Goal: Task Accomplishment & Management: Complete application form

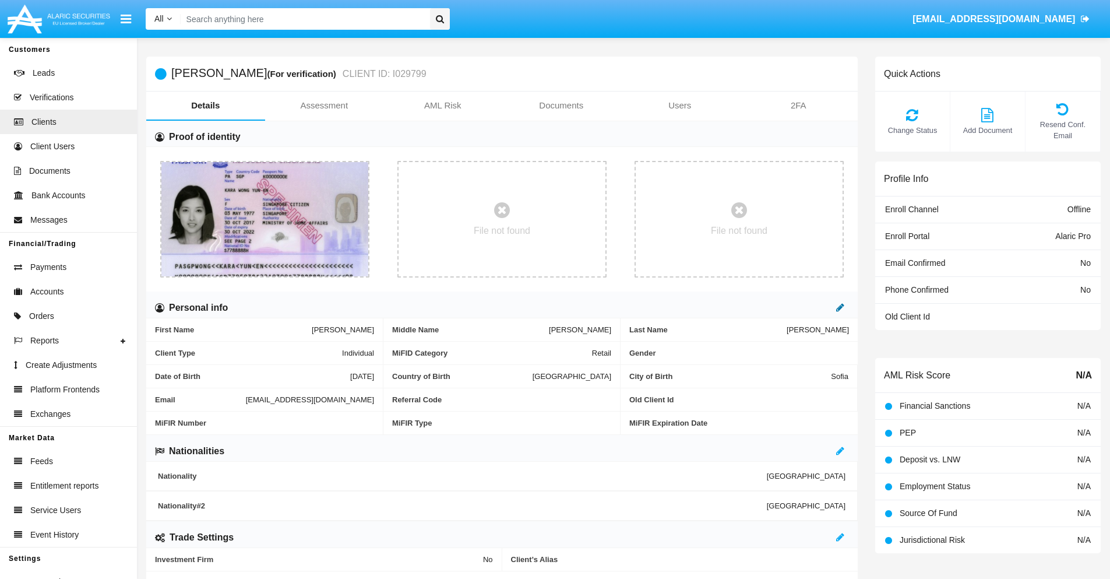
click at [840, 307] on icon at bounding box center [840, 306] width 8 height 9
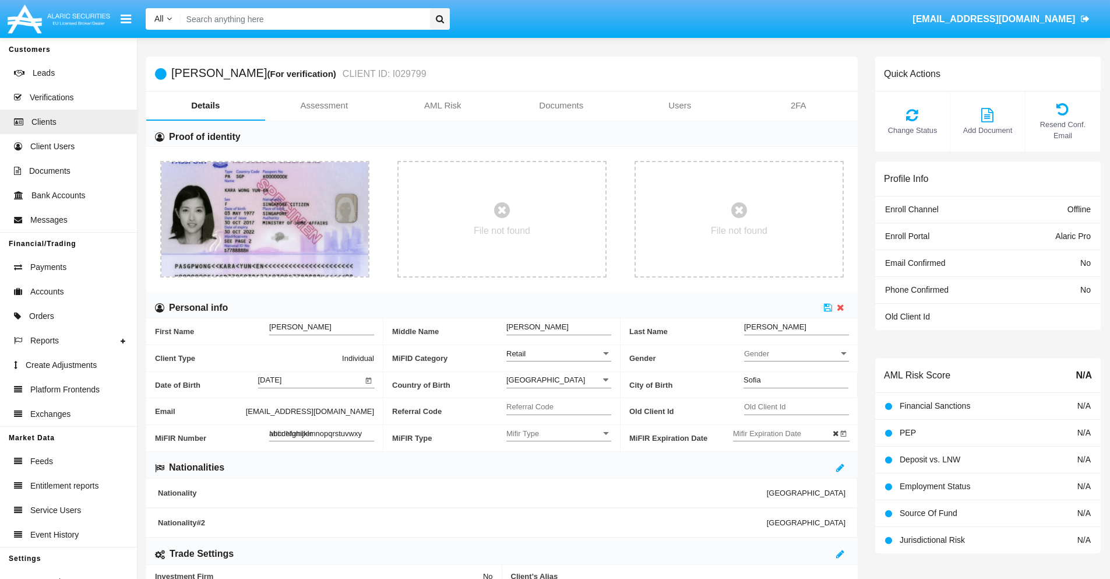
type input "abcdefghijklmnopqrstuvwxyz"
click at [828, 307] on icon at bounding box center [828, 306] width 8 height 9
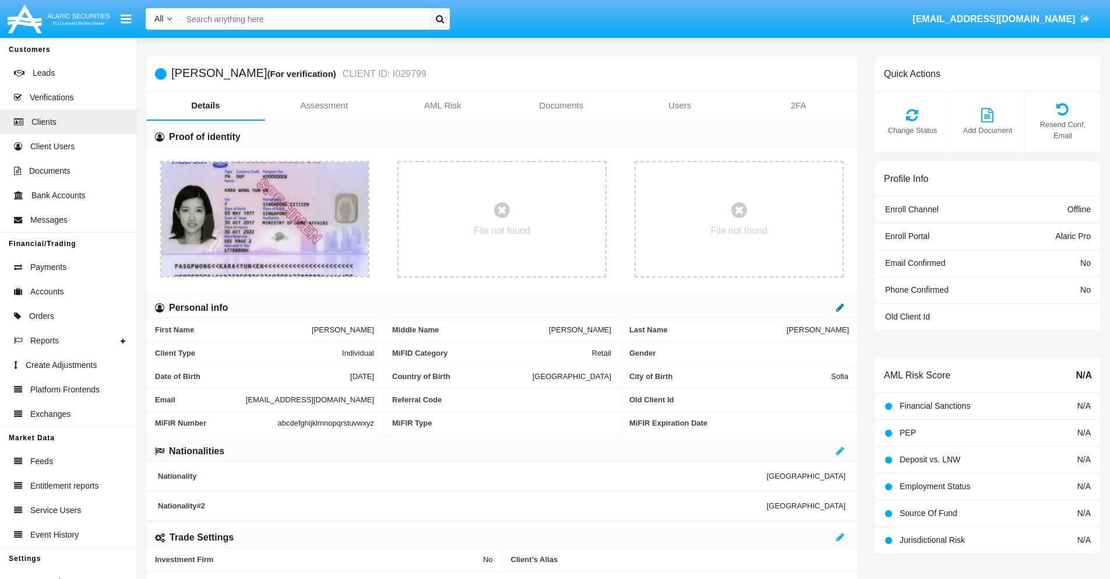
click at [840, 307] on icon at bounding box center [840, 306] width 8 height 9
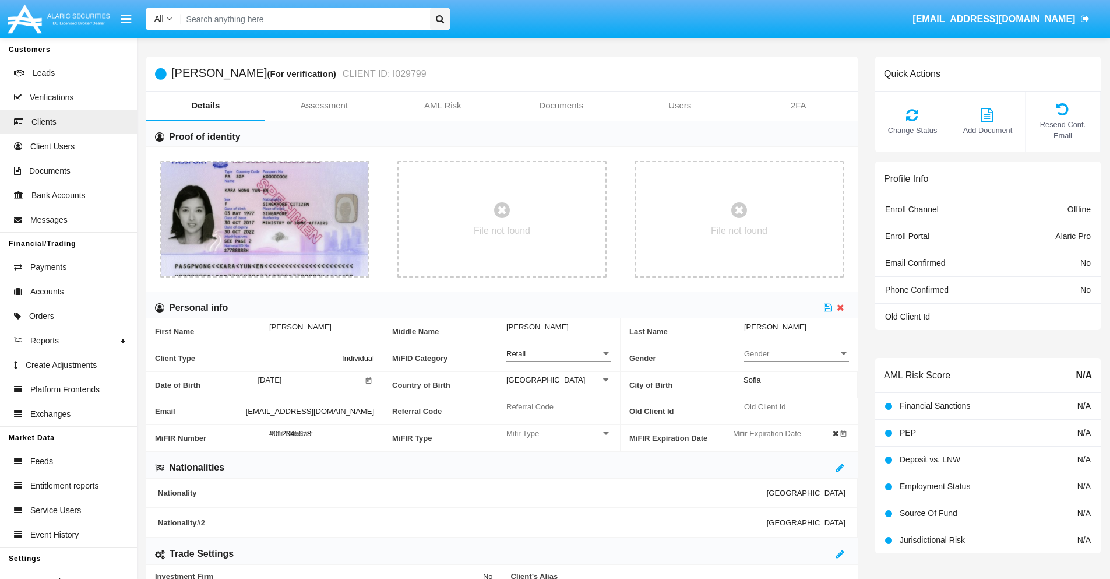
type input "#0123456789"
click at [828, 307] on icon at bounding box center [828, 306] width 8 height 9
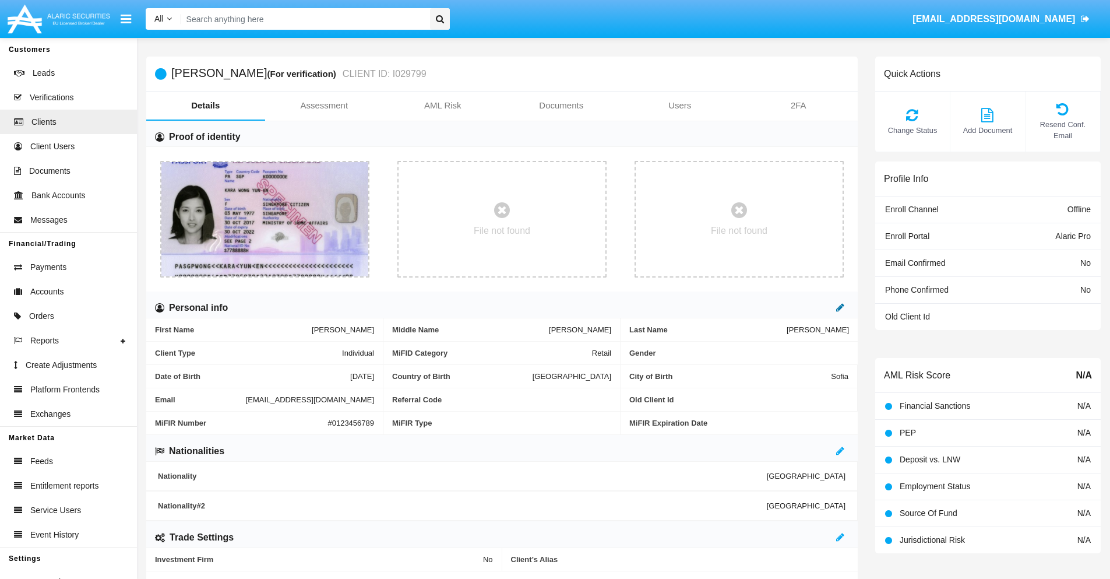
click at [840, 307] on icon at bounding box center [840, 306] width 8 height 9
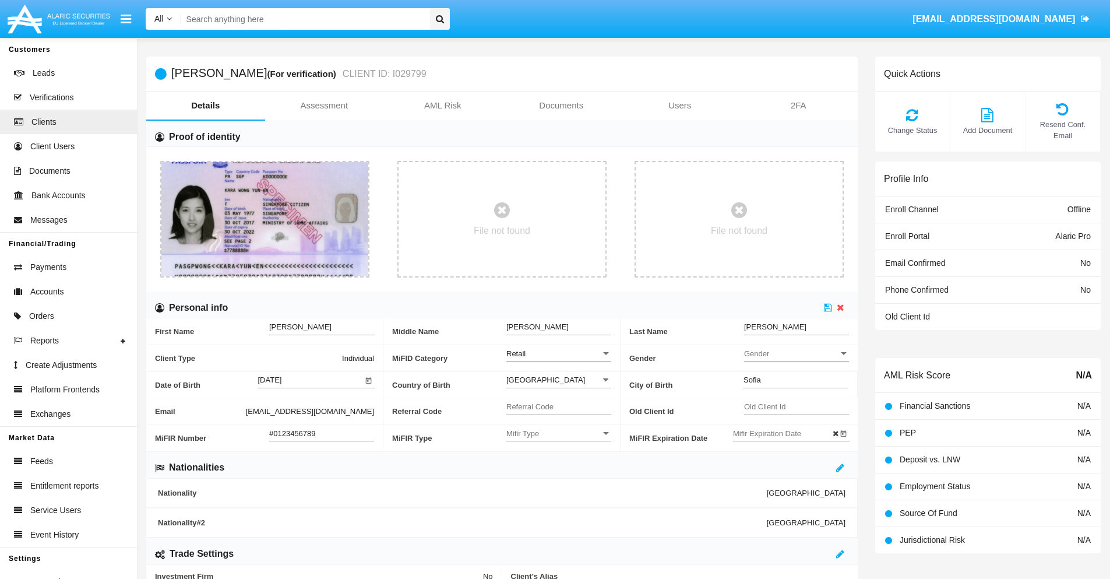
click at [322, 433] on input "#0123456789" at bounding box center [321, 433] width 105 height 10
click at [828, 307] on icon at bounding box center [828, 306] width 8 height 9
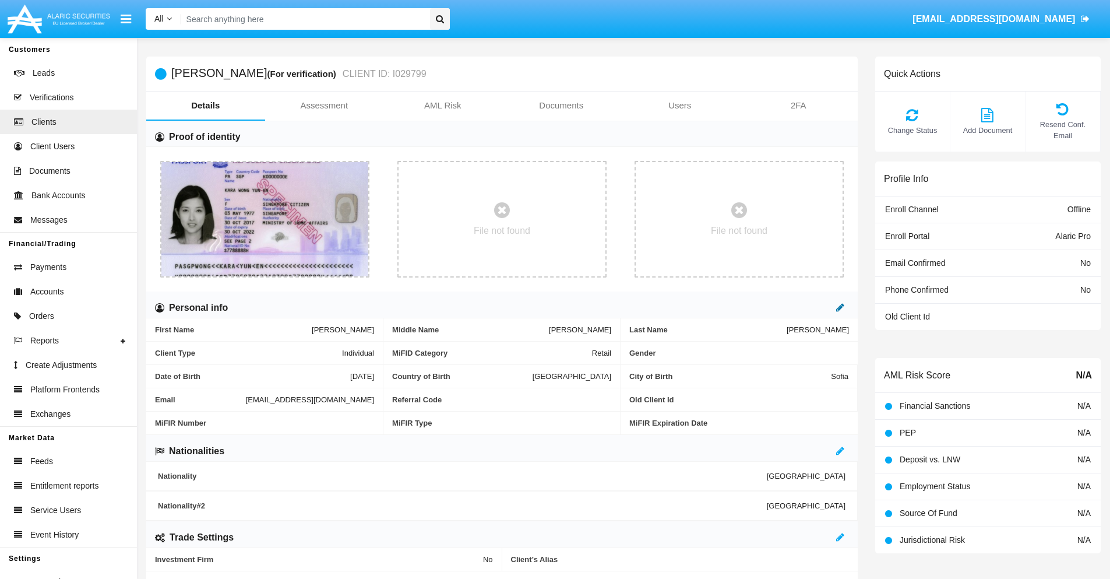
click at [840, 307] on icon at bounding box center [840, 306] width 8 height 9
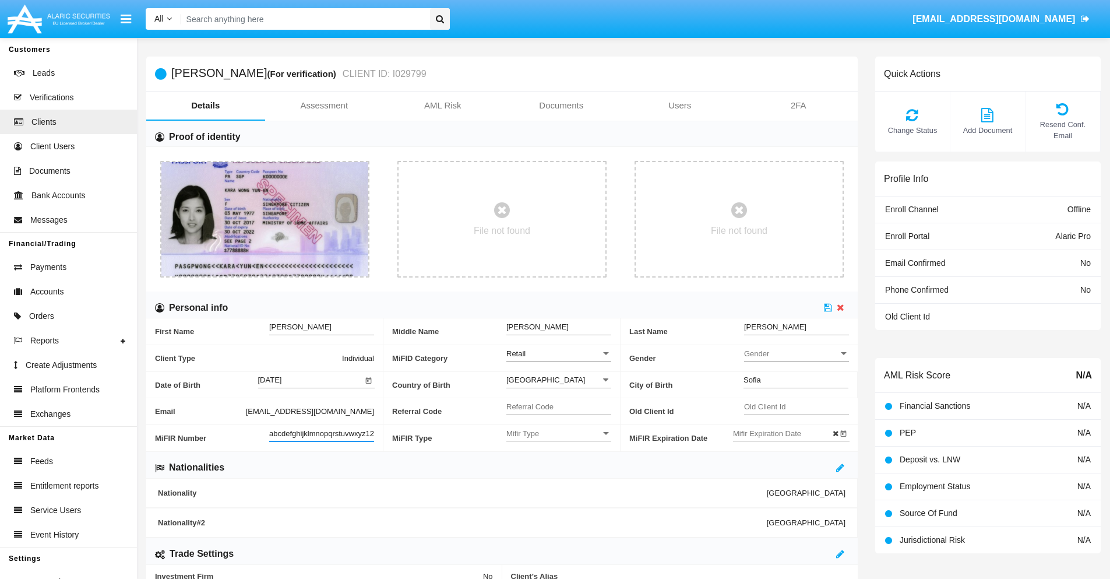
scroll to position [0, 8]
type input "abcdefghijklmnopqrstuvwxyz1234"
click at [828, 307] on icon at bounding box center [828, 306] width 8 height 9
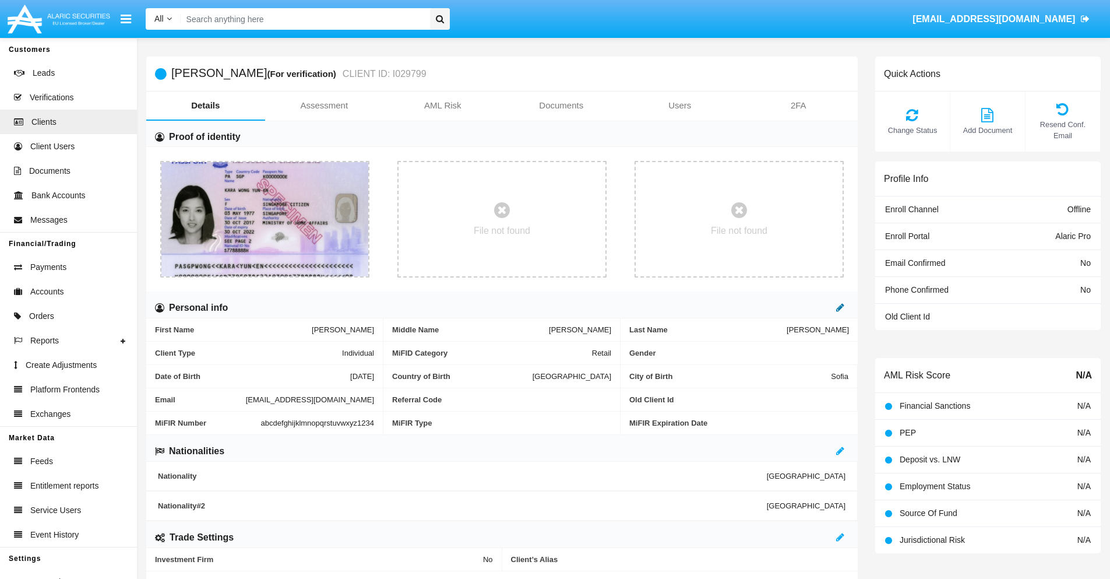
click at [840, 307] on icon at bounding box center [840, 306] width 8 height 9
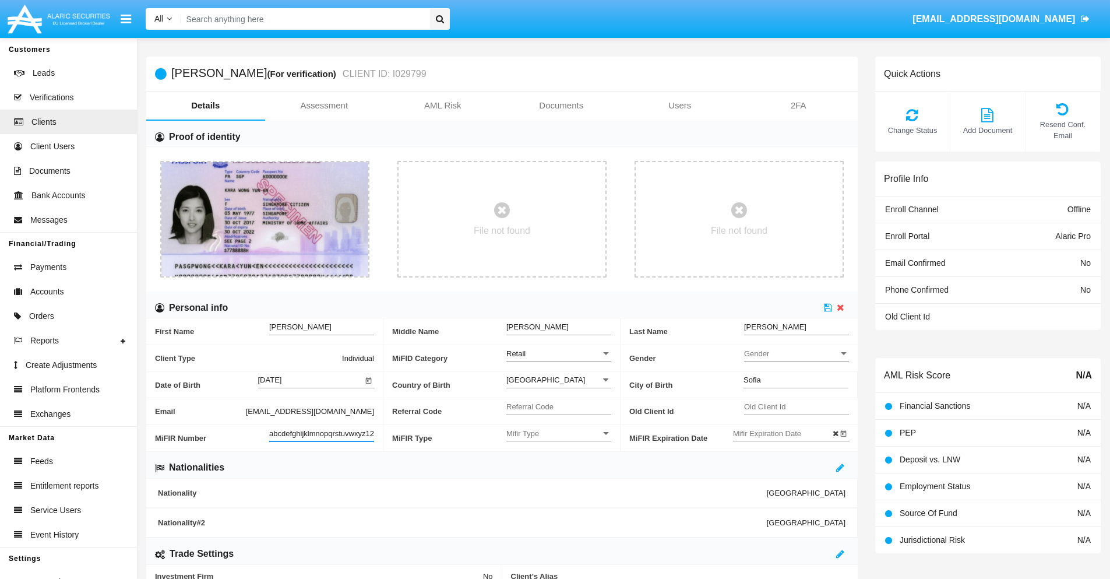
scroll to position [0, 12]
type input "abcdefghijklmnopqrstuvwxyz12345"
click at [828, 307] on icon at bounding box center [828, 306] width 8 height 9
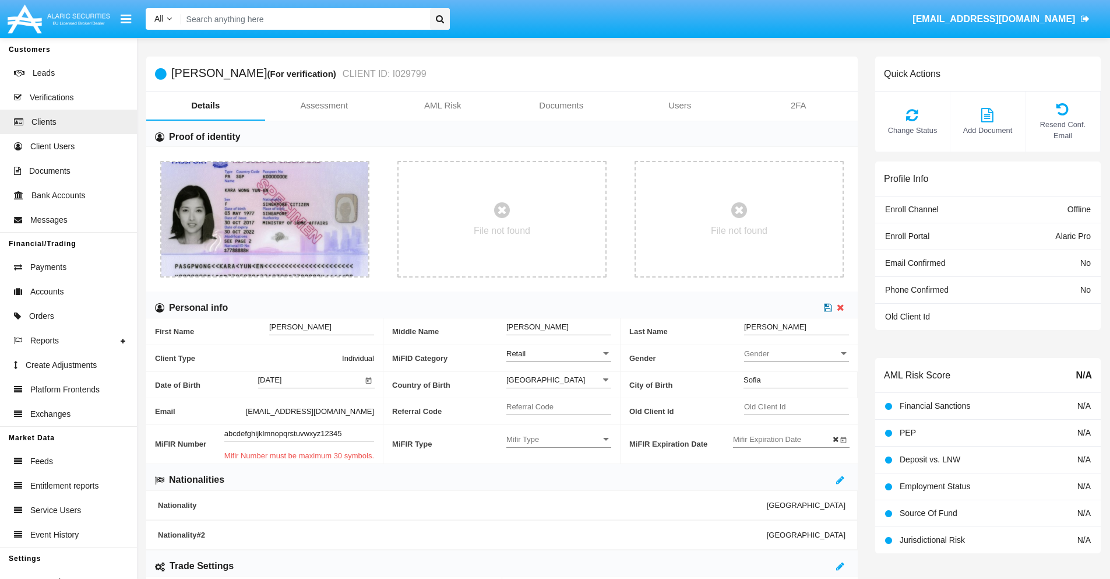
scroll to position [0, 0]
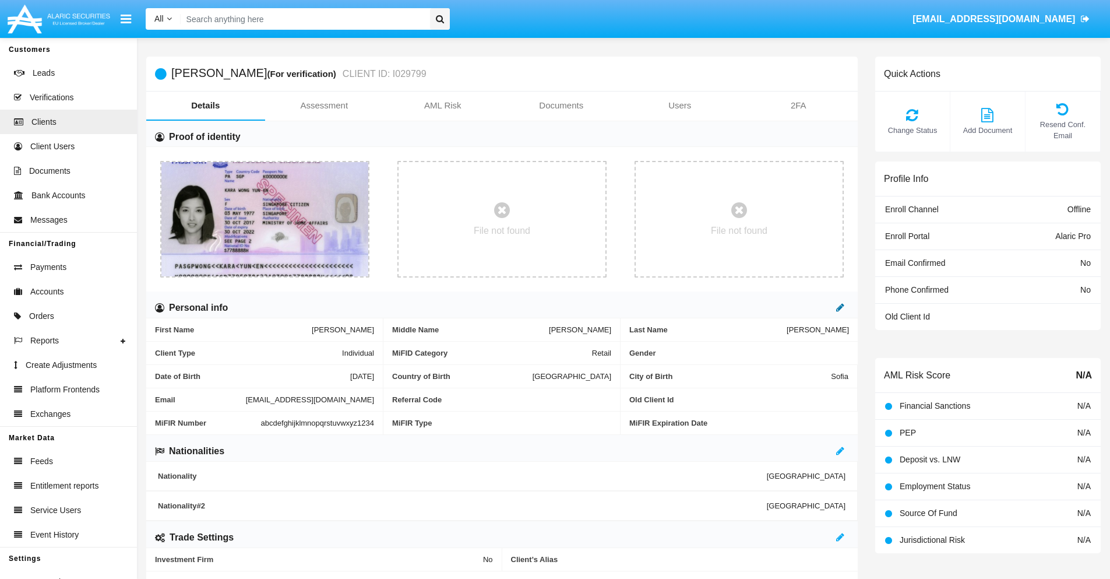
click at [840, 307] on icon at bounding box center [840, 306] width 8 height 9
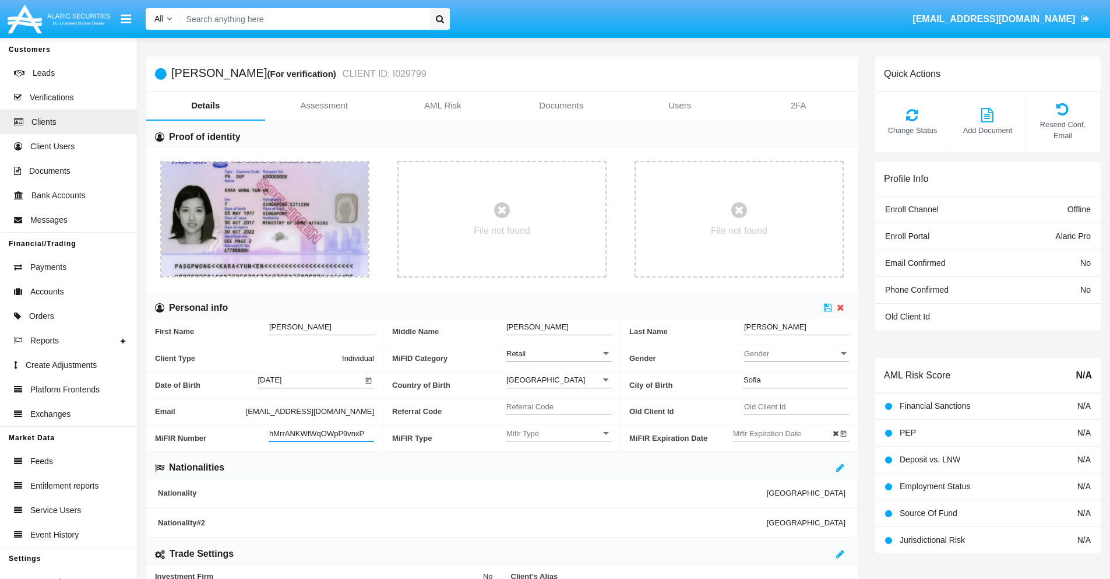
type input "hMrrANKWfWqOWpP9vnxP"
click at [559, 433] on span "Mifir Type" at bounding box center [553, 433] width 94 height 10
click at [559, 462] on span "CONCAT" at bounding box center [558, 462] width 105 height 23
click at [785, 433] on input "Mifir Expiration Date" at bounding box center [785, 433] width 105 height 10
click at [768, 237] on span "AUG 2025" at bounding box center [758, 237] width 26 height 9
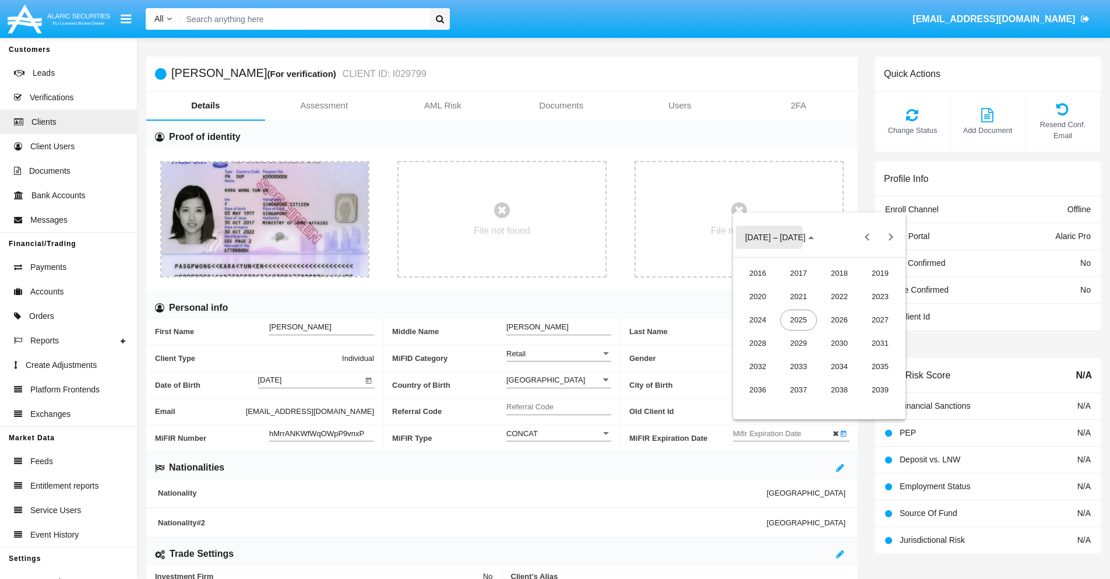
click at [839, 343] on div "2030" at bounding box center [839, 343] width 37 height 21
click at [757, 296] on div "JAN" at bounding box center [757, 296] width 37 height 21
click at [795, 311] on div "1" at bounding box center [795, 310] width 21 height 21
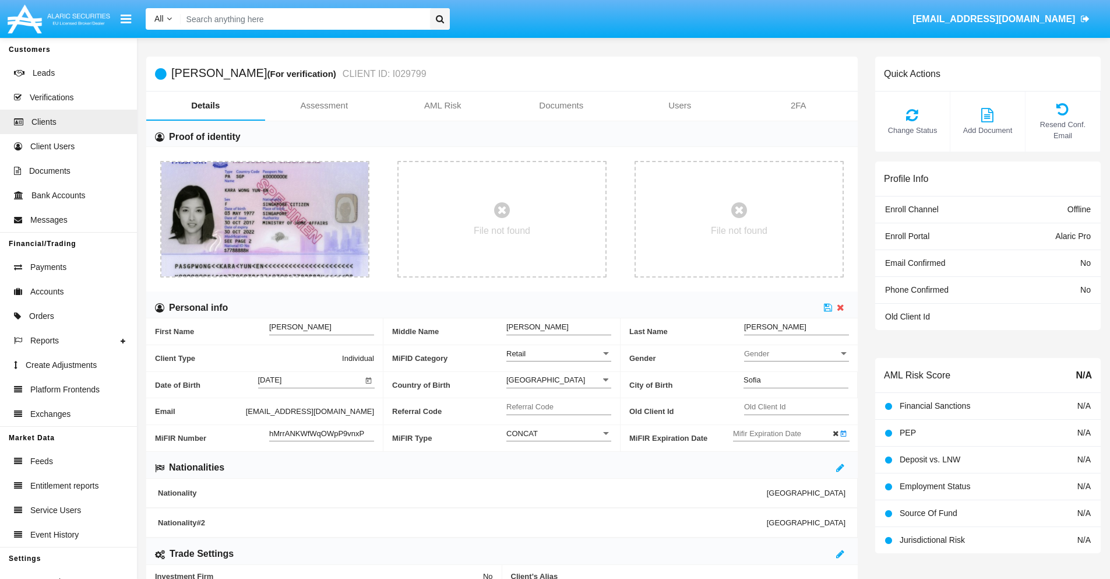
type input "01/01/30"
click at [828, 307] on icon at bounding box center [828, 306] width 8 height 9
